Goal: Check status: Check status

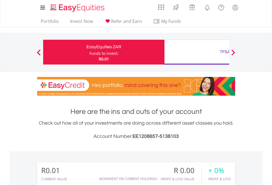
scroll to position [53, 86]
click at [89, 52] on div "Funds to invest:" at bounding box center [103, 54] width 29 height 6
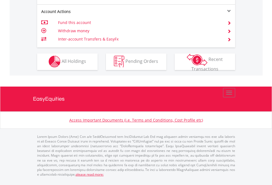
scroll to position [469, 0]
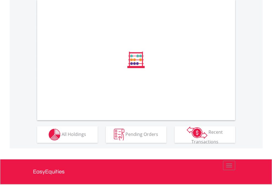
click at [62, 137] on span "All Holdings" at bounding box center [74, 134] width 24 height 6
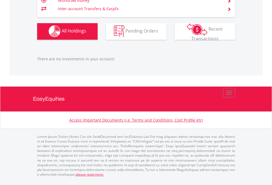
scroll to position [53, 86]
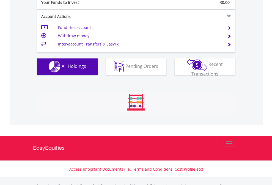
scroll to position [545, 0]
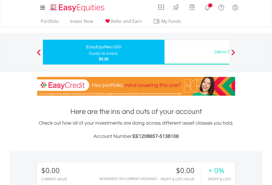
scroll to position [53, 86]
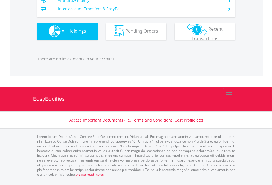
scroll to position [545, 0]
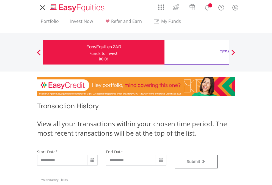
type input "**********"
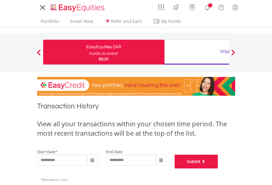
click at [218, 168] on button "Submit" at bounding box center [196, 161] width 43 height 14
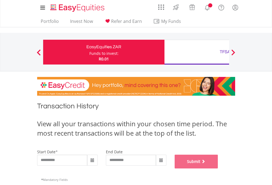
scroll to position [223, 0]
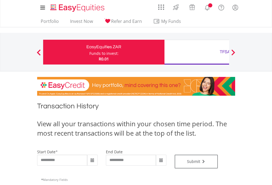
click at [197, 52] on div "TFSA" at bounding box center [225, 52] width 115 height 8
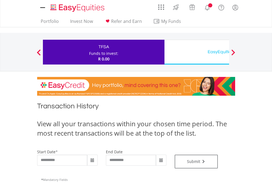
type input "**********"
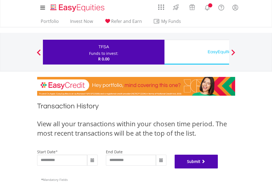
click at [218, 168] on button "Submit" at bounding box center [196, 161] width 43 height 14
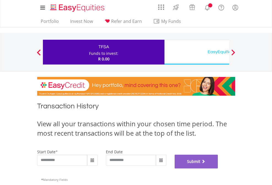
scroll to position [223, 0]
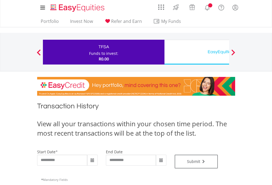
click at [197, 52] on div "EasyEquities USD" at bounding box center [225, 52] width 115 height 8
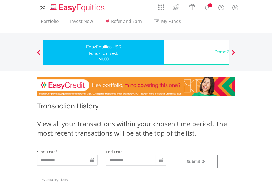
type input "**********"
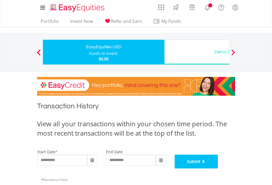
click at [218, 168] on button "Submit" at bounding box center [196, 161] width 43 height 14
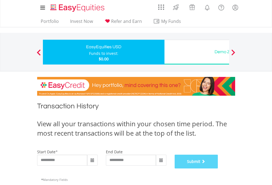
scroll to position [223, 0]
